Goal: Complete application form

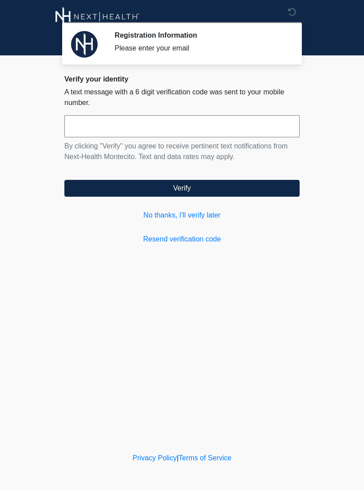
click at [195, 122] on input "text" at bounding box center [181, 126] width 235 height 22
click at [195, 212] on link "No thanks, I'll verify later" at bounding box center [181, 215] width 235 height 11
click at [197, 214] on link "No thanks, I'll verify later" at bounding box center [181, 215] width 235 height 11
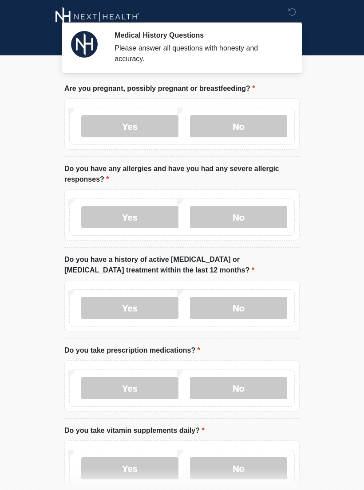
click at [239, 125] on label "No" at bounding box center [238, 126] width 97 height 22
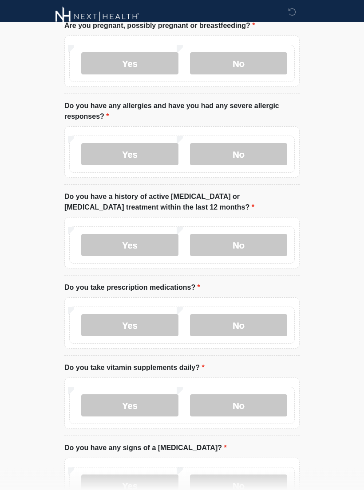
scroll to position [64, 0]
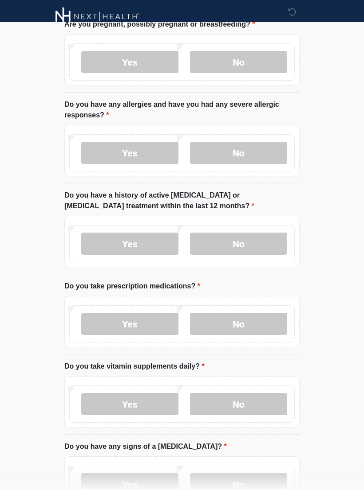
click at [245, 150] on label "No" at bounding box center [238, 153] width 97 height 22
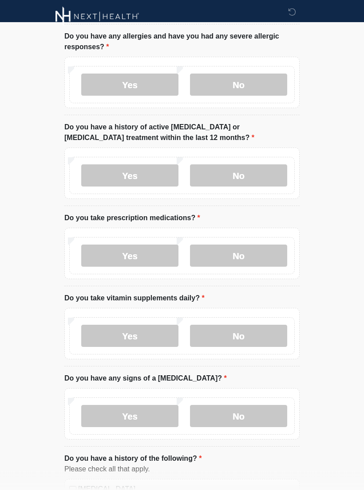
scroll to position [133, 0]
click at [251, 182] on label "No" at bounding box center [238, 175] width 97 height 22
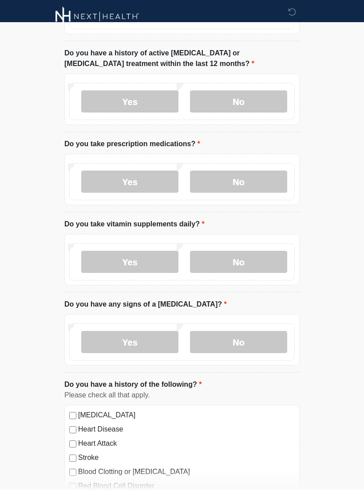
scroll to position [207, 0]
click at [147, 177] on label "Yes" at bounding box center [129, 181] width 97 height 22
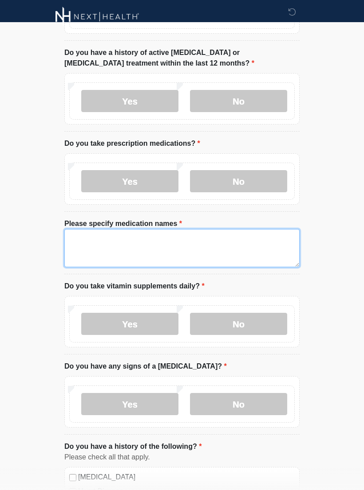
click at [190, 241] on textarea "Please specify medication names" at bounding box center [181, 248] width 235 height 38
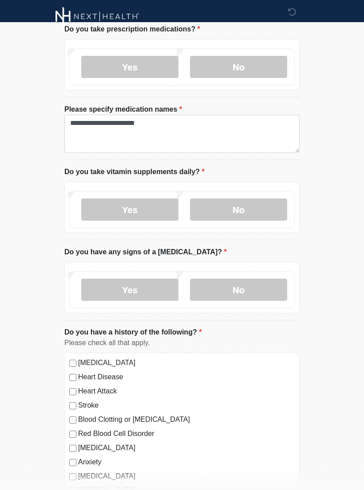
scroll to position [322, 0]
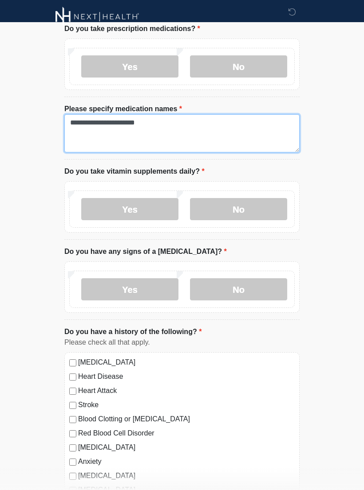
type textarea "**********"
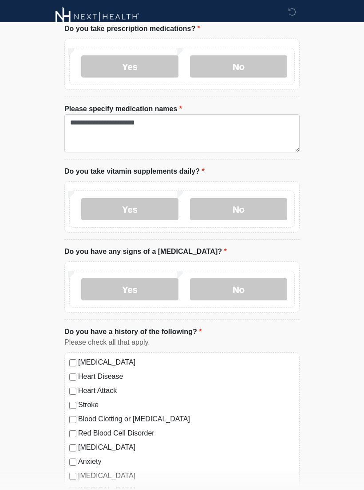
click at [144, 202] on label "Yes" at bounding box center [129, 209] width 97 height 22
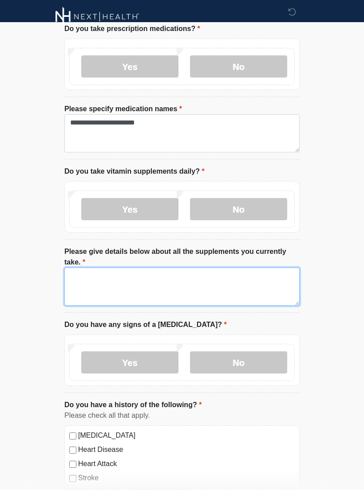
click at [126, 278] on textarea "Please give details below about all the supplements you currently take." at bounding box center [181, 287] width 235 height 38
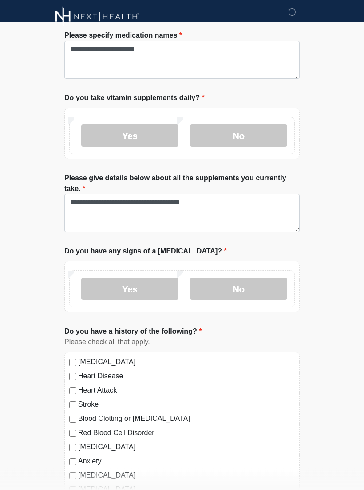
scroll to position [395, 0]
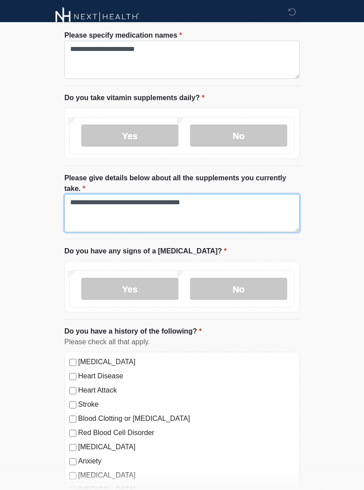
type textarea "**********"
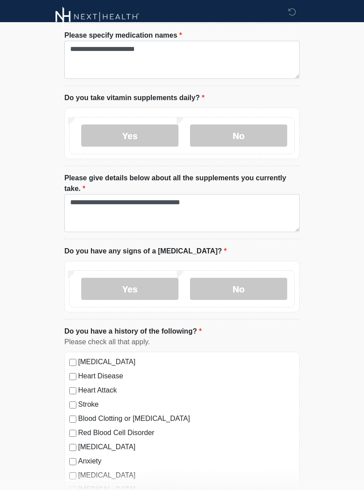
click at [232, 287] on label "No" at bounding box center [238, 289] width 97 height 22
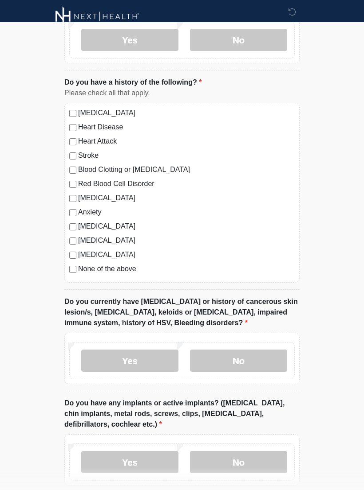
scroll to position [646, 0]
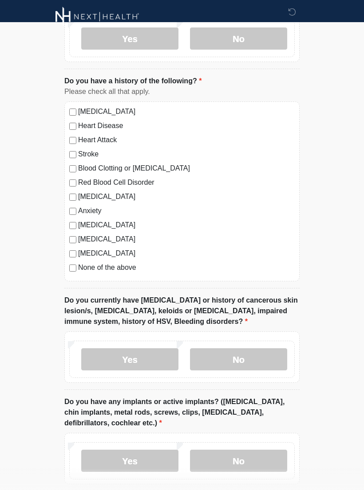
click at [110, 270] on label "None of the above" at bounding box center [186, 267] width 216 height 11
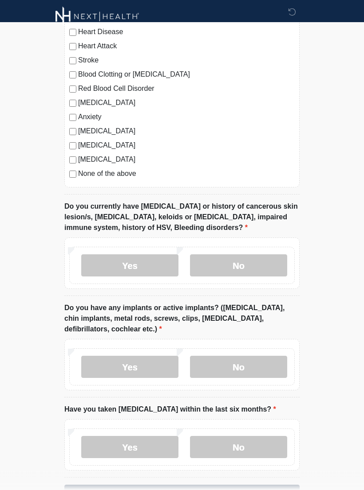
scroll to position [740, 0]
click at [145, 260] on label "Yes" at bounding box center [129, 265] width 97 height 22
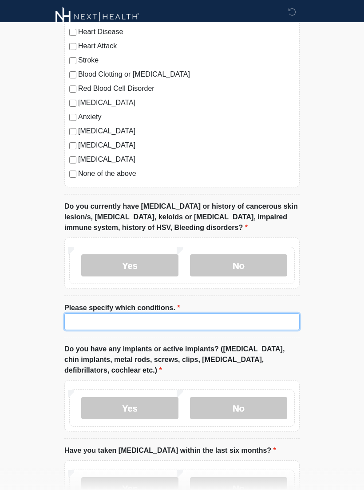
click at [238, 317] on input "Please specify which conditions." at bounding box center [181, 321] width 235 height 17
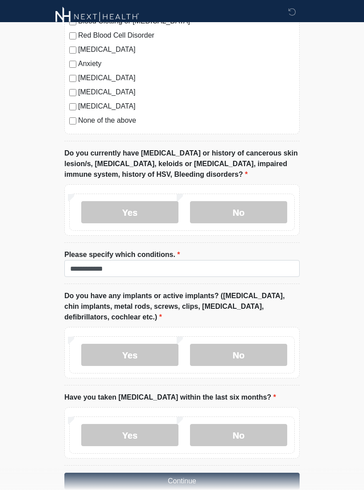
scroll to position [795, 0]
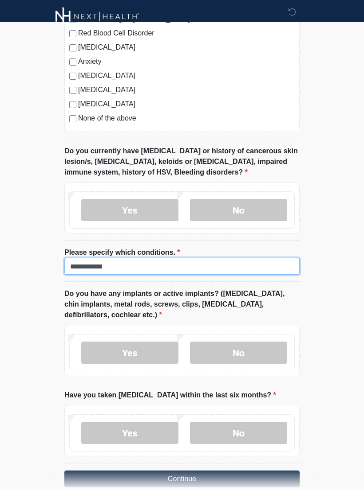
click at [250, 266] on input "**********" at bounding box center [181, 266] width 235 height 17
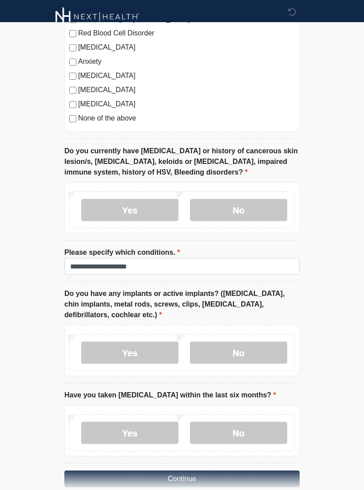
scroll to position [824, 0]
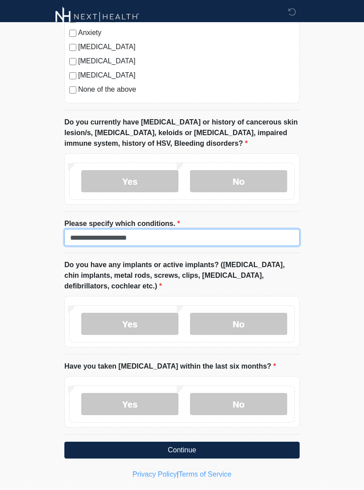
type input "**********"
click at [233, 318] on label "No" at bounding box center [238, 324] width 97 height 22
click at [243, 402] on label "No" at bounding box center [238, 404] width 97 height 22
click at [232, 444] on button "Continue" at bounding box center [181, 450] width 235 height 17
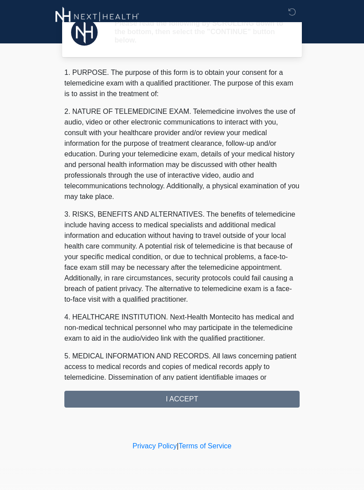
scroll to position [0, 0]
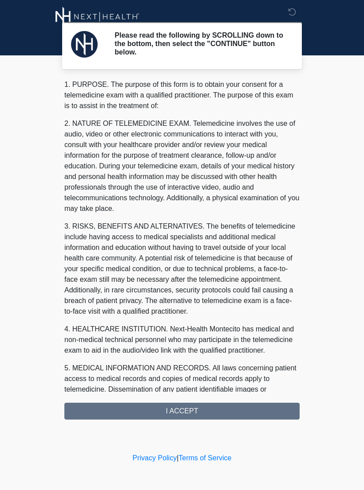
click at [237, 407] on div "1. PURPOSE. The purpose of this form is to obtain your consent for a telemedici…" at bounding box center [181, 249] width 235 height 340
click at [227, 410] on div "1. PURPOSE. The purpose of this form is to obtain your consent for a telemedici…" at bounding box center [181, 249] width 235 height 340
click at [172, 410] on div "1. PURPOSE. The purpose of this form is to obtain your consent for a telemedici…" at bounding box center [181, 249] width 235 height 340
click at [191, 410] on div "1. PURPOSE. The purpose of this form is to obtain your consent for a telemedici…" at bounding box center [181, 249] width 235 height 340
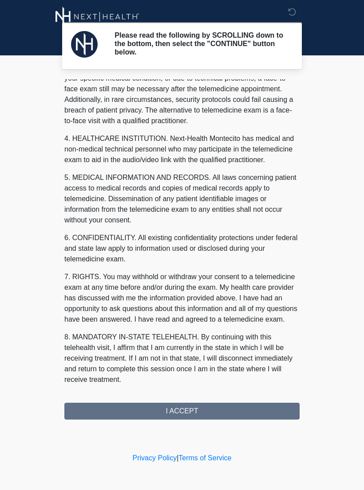
click at [195, 410] on button "I ACCEPT" at bounding box center [181, 411] width 235 height 17
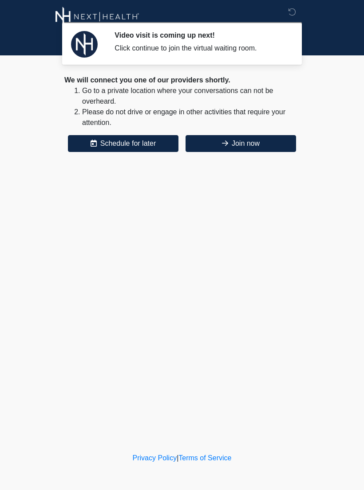
click at [257, 141] on button "Join now" at bounding box center [240, 143] width 110 height 17
